Goal: Task Accomplishment & Management: Manage account settings

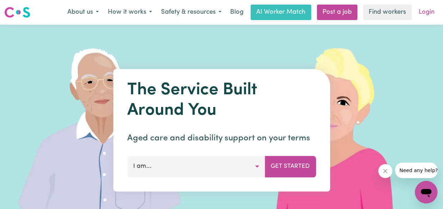
click at [423, 13] on link "Login" at bounding box center [426, 13] width 24 height 16
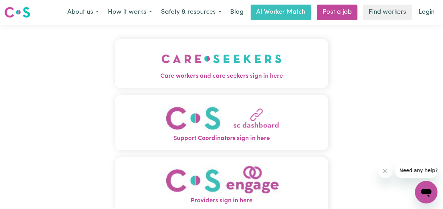
click at [235, 69] on img "Care workers and care seekers sign in here" at bounding box center [221, 59] width 120 height 26
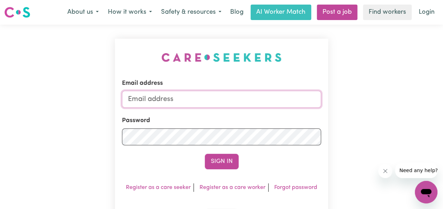
click at [176, 101] on input "Email address" at bounding box center [221, 99] width 199 height 17
type input "[EMAIL_ADDRESS][DOMAIN_NAME]"
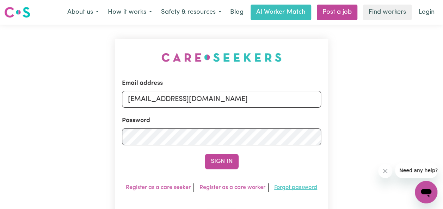
click at [289, 187] on link "Forgot password" at bounding box center [295, 188] width 43 height 6
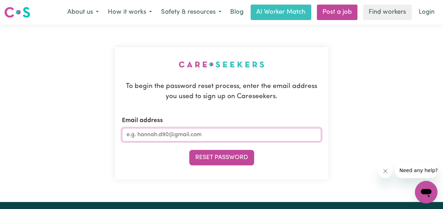
click at [217, 136] on input "Email address" at bounding box center [221, 134] width 199 height 13
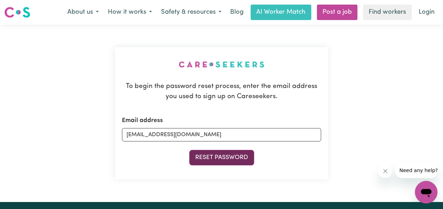
click at [221, 156] on button "Reset Password" at bounding box center [221, 158] width 65 height 16
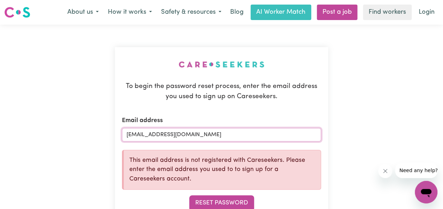
click at [202, 138] on input "[EMAIL_ADDRESS][DOMAIN_NAME]" at bounding box center [221, 134] width 199 height 13
type input "[EMAIL_ADDRESS][DOMAIN_NAME]"
click at [210, 200] on button "Reset Password" at bounding box center [221, 204] width 65 height 16
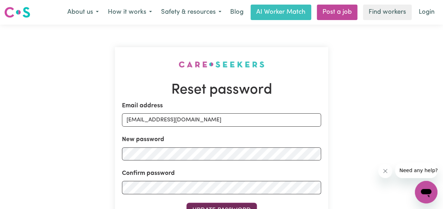
click at [220, 204] on button "Update Password" at bounding box center [221, 211] width 70 height 16
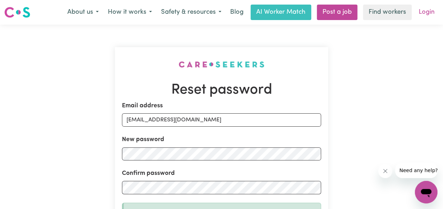
click at [424, 14] on link "Login" at bounding box center [426, 13] width 24 height 16
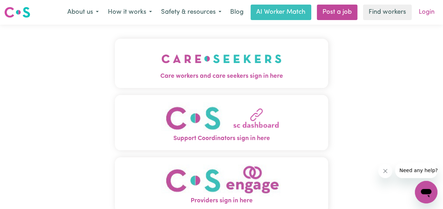
click at [423, 13] on link "Login" at bounding box center [426, 13] width 24 height 16
click at [250, 67] on img "Care workers and care seekers sign in here" at bounding box center [221, 59] width 120 height 26
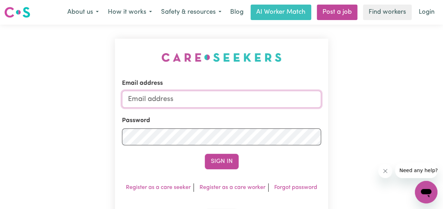
type input "[EMAIL_ADDRESS][DOMAIN_NAME]"
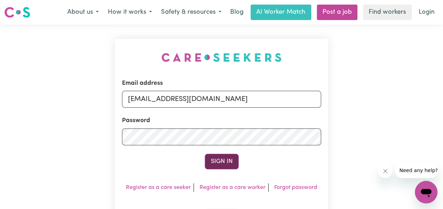
click at [215, 159] on button "Sign In" at bounding box center [222, 162] width 34 height 16
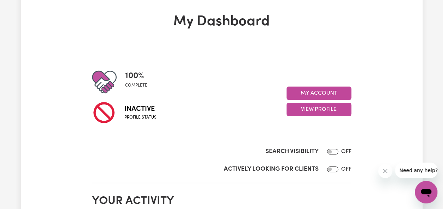
scroll to position [42, 0]
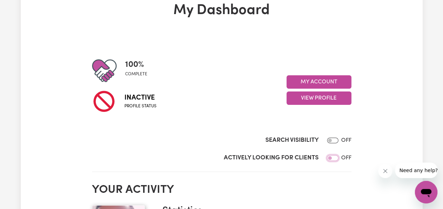
click at [332, 159] on input "Actively Looking for Clients" at bounding box center [332, 158] width 11 height 6
checkbox input "true"
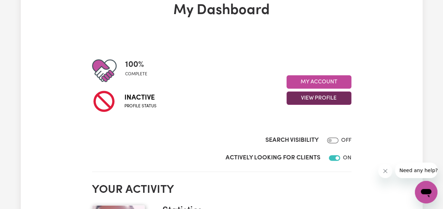
click at [326, 99] on button "View Profile" at bounding box center [318, 98] width 65 height 13
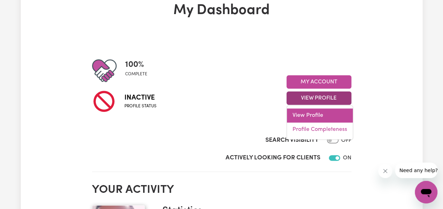
click at [312, 116] on link "View Profile" at bounding box center [320, 116] width 66 height 14
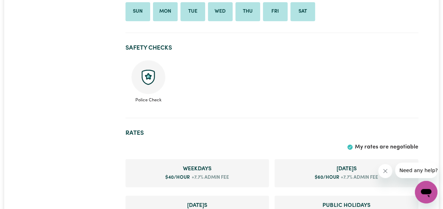
scroll to position [282, 0]
click at [145, 80] on img at bounding box center [148, 78] width 34 height 34
click at [149, 78] on img at bounding box center [148, 78] width 34 height 34
click at [277, 87] on ul "Police Check" at bounding box center [271, 82] width 293 height 49
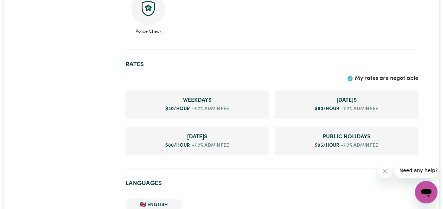
scroll to position [366, 0]
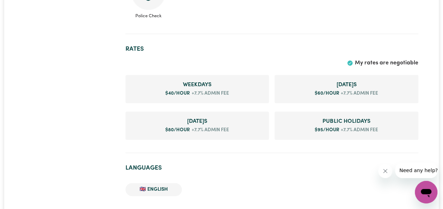
click at [173, 93] on span "$ 40 /hour" at bounding box center [177, 93] width 25 height 5
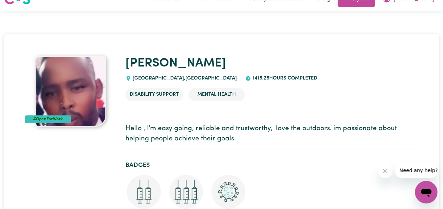
scroll to position [0, 0]
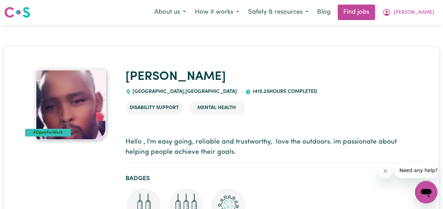
click at [424, 192] on icon "Open messaging window" at bounding box center [426, 193] width 11 height 8
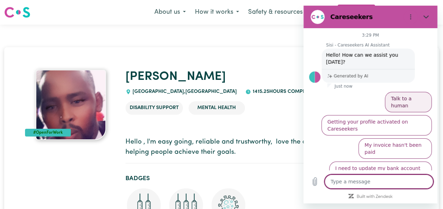
click at [410, 92] on button "Talk to a human" at bounding box center [408, 102] width 47 height 20
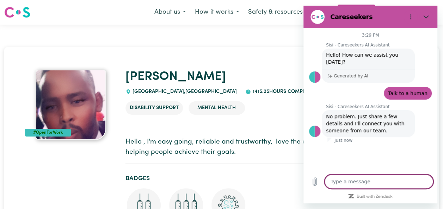
type textarea "x"
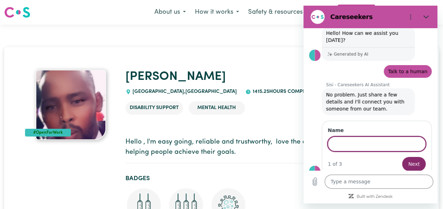
scroll to position [21, 0]
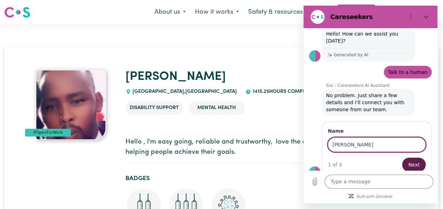
type input "[PERSON_NAME]"
click at [409, 161] on span "Next" at bounding box center [414, 165] width 12 height 8
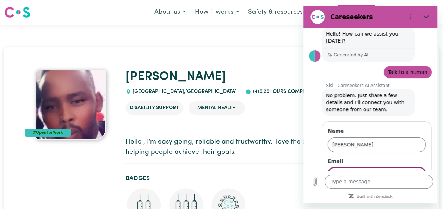
scroll to position [51, 0]
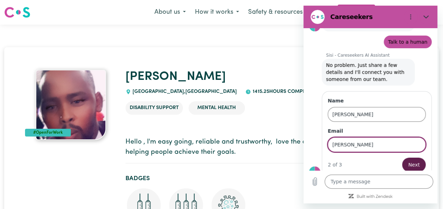
type input "[EMAIL_ADDRESS][DOMAIN_NAME]"
click at [410, 161] on span "Next" at bounding box center [414, 165] width 12 height 8
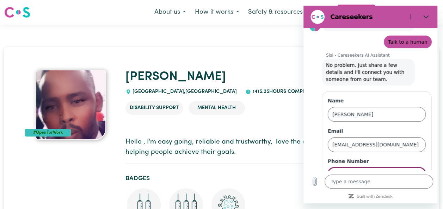
scroll to position [81, 0]
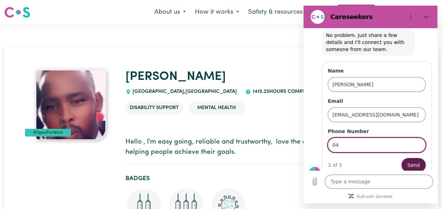
type input "0414844140"
click at [407, 161] on span "Send" at bounding box center [413, 165] width 12 height 8
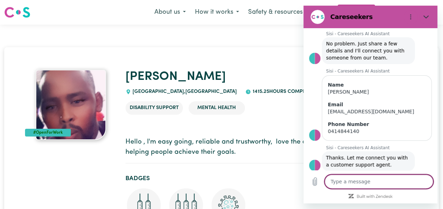
scroll to position [74, 0]
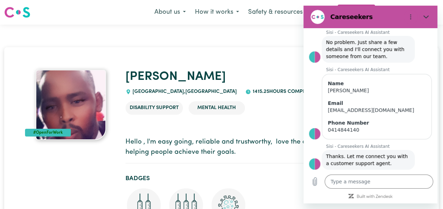
click at [234, 75] on h1 "Abdi" at bounding box center [271, 77] width 293 height 15
click at [176, 122] on div "Disability Support Mental Health" at bounding box center [271, 111] width 293 height 30
click at [424, 16] on icon "Close" at bounding box center [426, 17] width 6 height 6
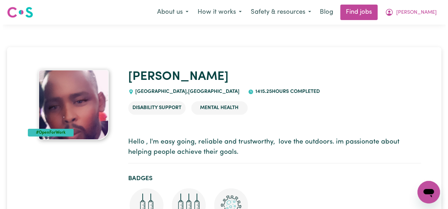
scroll to position [81, 0]
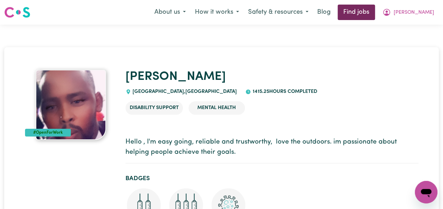
click at [375, 11] on link "Find jobs" at bounding box center [355, 13] width 37 height 16
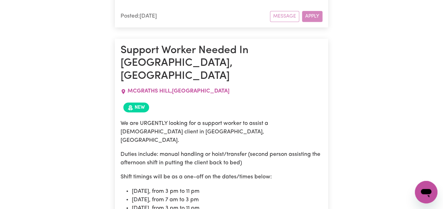
scroll to position [1823, 0]
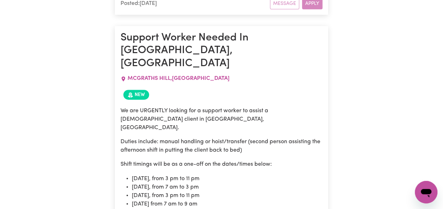
click at [427, 189] on icon "Open messaging window" at bounding box center [426, 193] width 11 height 8
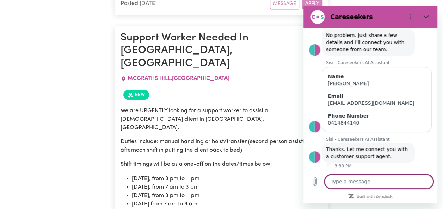
scroll to position [74, 0]
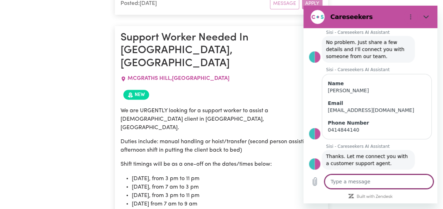
click at [381, 176] on textarea at bounding box center [378, 182] width 109 height 14
click at [424, 16] on icon "Close" at bounding box center [426, 17] width 6 height 6
type textarea "x"
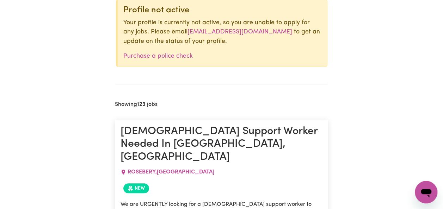
scroll to position [0, 0]
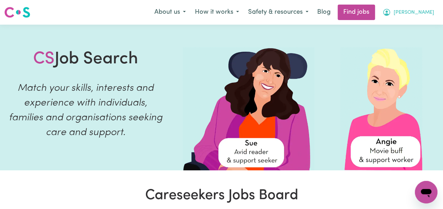
click at [428, 11] on span "Abdi" at bounding box center [413, 13] width 41 height 8
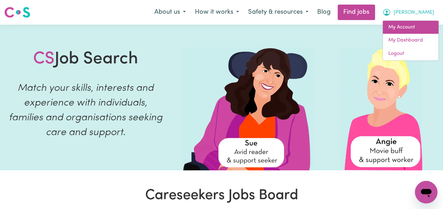
click at [414, 26] on link "My Account" at bounding box center [411, 27] width 56 height 13
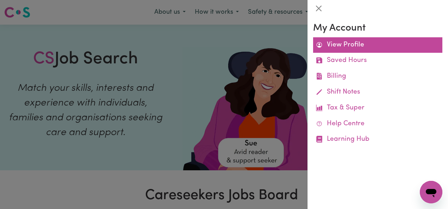
click at [338, 43] on link "View Profile" at bounding box center [377, 45] width 129 height 16
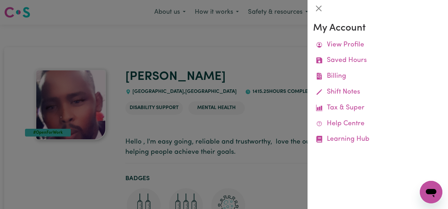
click at [275, 46] on div at bounding box center [224, 104] width 448 height 209
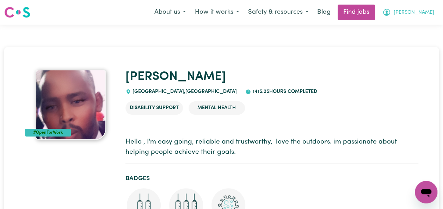
click at [388, 12] on icon "My Account" at bounding box center [386, 12] width 2 height 2
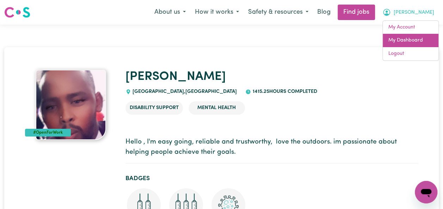
click at [416, 39] on link "My Dashboard" at bounding box center [411, 40] width 56 height 13
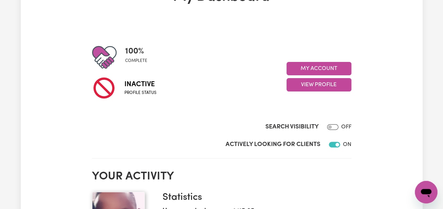
scroll to position [56, 0]
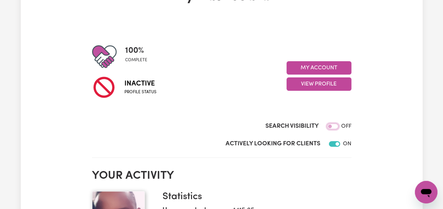
click at [330, 125] on input "Search Visibility" at bounding box center [332, 127] width 11 height 6
checkbox input "true"
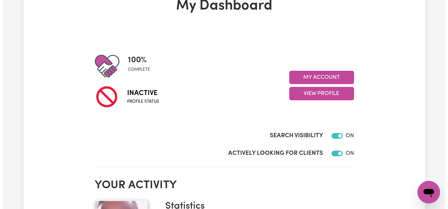
scroll to position [40, 0]
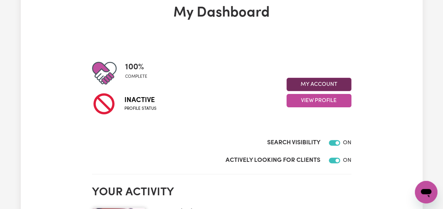
click at [318, 86] on button "My Account" at bounding box center [318, 84] width 65 height 13
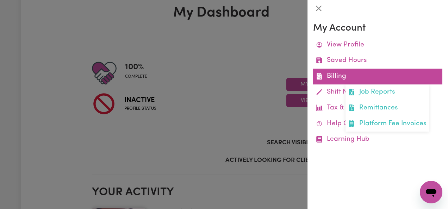
click at [342, 76] on link "Billing Job Reports Remittances Platform Fee Invoices" at bounding box center [377, 77] width 129 height 16
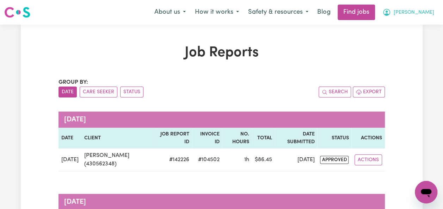
click at [388, 13] on icon "My Account" at bounding box center [386, 12] width 2 height 2
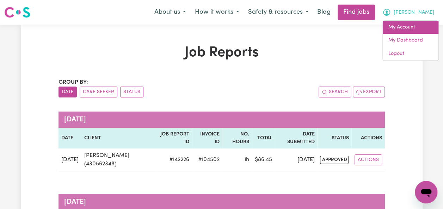
click at [407, 30] on link "My Account" at bounding box center [411, 27] width 56 height 13
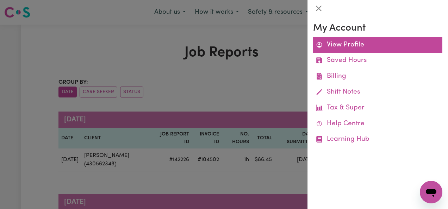
click at [335, 41] on link "View Profile" at bounding box center [377, 45] width 129 height 16
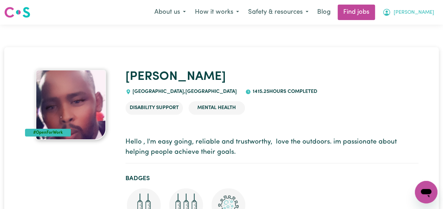
click at [388, 13] on icon "My Account" at bounding box center [386, 12] width 2 height 2
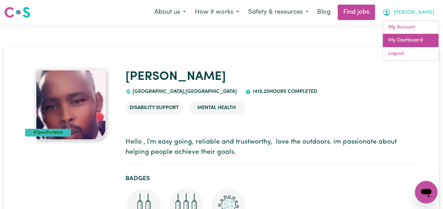
click at [404, 42] on link "My Dashboard" at bounding box center [411, 40] width 56 height 13
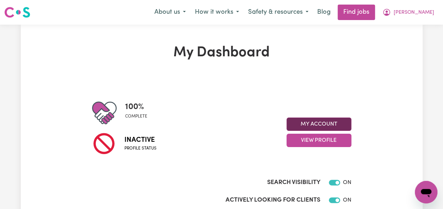
click at [329, 128] on button "My Account" at bounding box center [318, 124] width 65 height 13
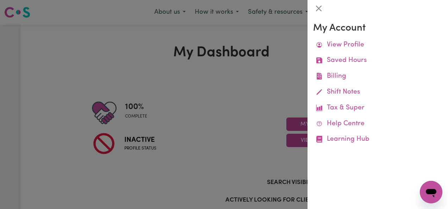
click at [428, 188] on icon "Open messaging window" at bounding box center [431, 192] width 13 height 13
type textarea "x"
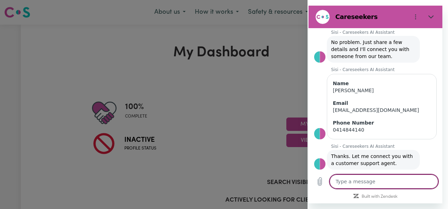
drag, startPoint x: 316, startPoint y: 12, endPoint x: 396, endPoint y: 181, distance: 186.9
click at [396, 181] on textarea at bounding box center [384, 182] width 109 height 14
type textarea "h"
type textarea "x"
type textarea "hi"
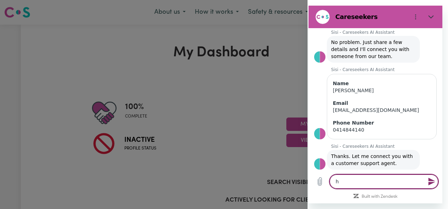
type textarea "x"
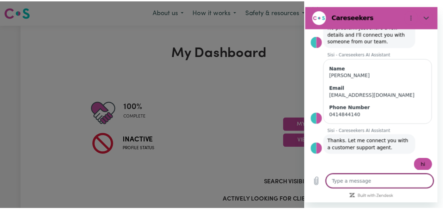
scroll to position [91, 0]
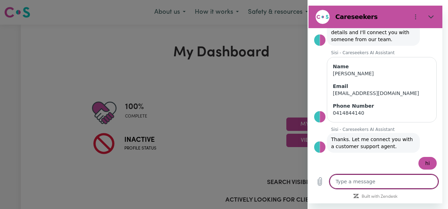
click at [271, 154] on div at bounding box center [224, 104] width 448 height 209
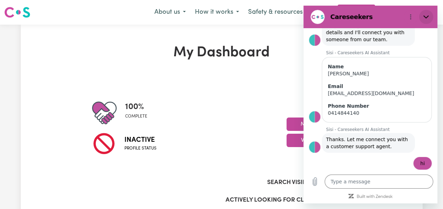
click at [425, 19] on icon "Close" at bounding box center [426, 17] width 6 height 6
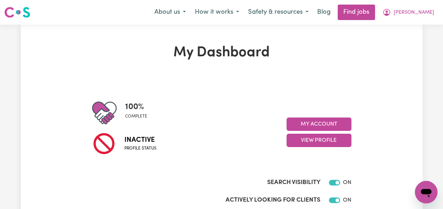
click at [428, 188] on icon "Open messaging window" at bounding box center [426, 192] width 13 height 13
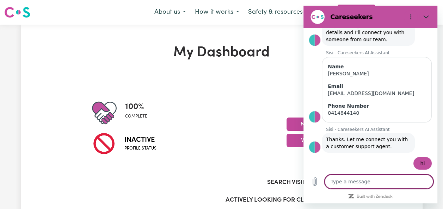
click at [232, 128] on div "Inactive Profile status" at bounding box center [189, 143] width 194 height 36
click at [431, 16] on button "Close" at bounding box center [426, 17] width 14 height 14
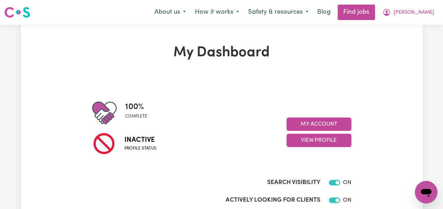
click at [424, 190] on icon "Open messaging window" at bounding box center [426, 193] width 11 height 8
type textarea "x"
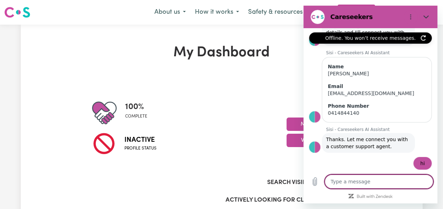
click at [424, 39] on icon "Refresh connection" at bounding box center [423, 38] width 6 height 6
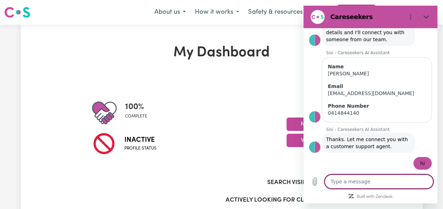
click at [357, 182] on textarea at bounding box center [378, 182] width 109 height 14
type textarea "j"
type textarea "x"
type textarea "h"
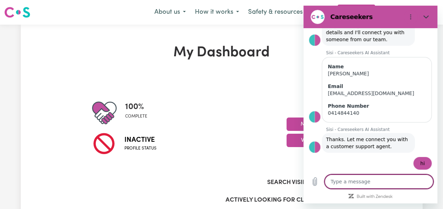
type textarea "x"
type textarea "hi"
type textarea "x"
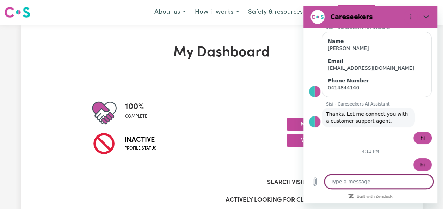
scroll to position [118, 0]
